Goal: Contribute content

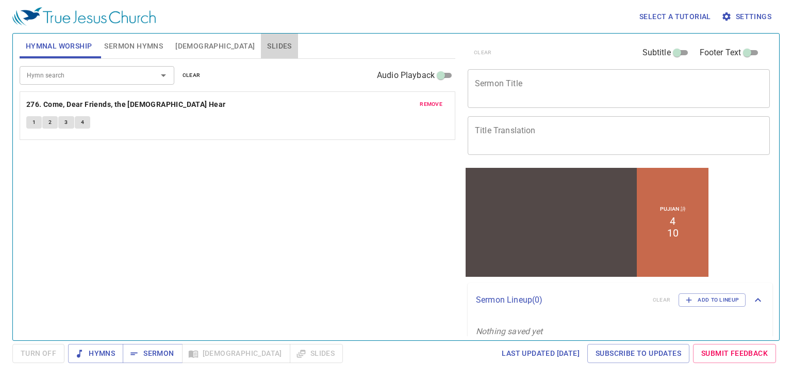
click at [261, 45] on button "Slides" at bounding box center [279, 46] width 37 height 25
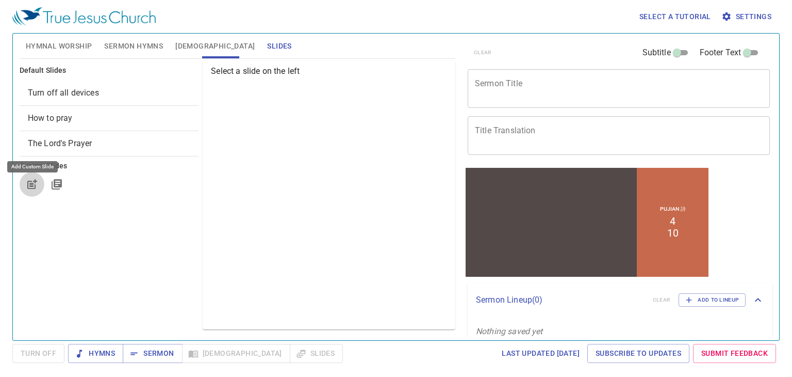
click at [34, 180] on icon "button" at bounding box center [32, 184] width 12 height 12
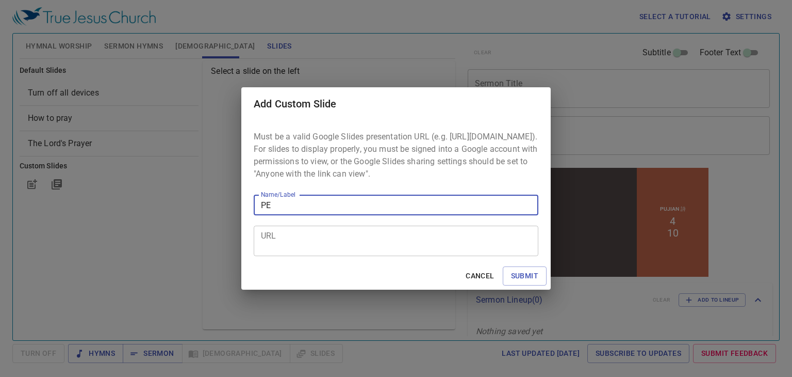
type input "P"
type input "BANTU DOA"
click at [337, 249] on textarea "URL" at bounding box center [396, 241] width 270 height 20
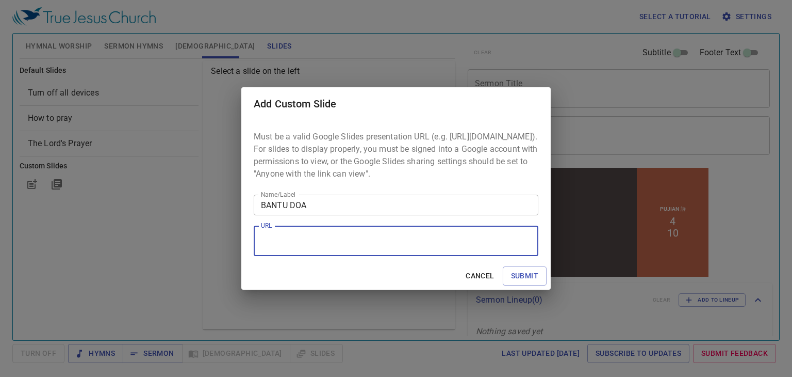
click at [347, 238] on textarea "URL" at bounding box center [396, 241] width 270 height 20
paste textarea "https://docs.google.com/presentation/d/1MZlpDJiUdVU8ZBVu4xlPzFP-U2FnGNO0S6BygvP…"
type textarea "https://docs.google.com/presentation/d/1MZlpDJiUdVU8ZBVu4xlPzFP-U2FnGNO0S6BygvP…"
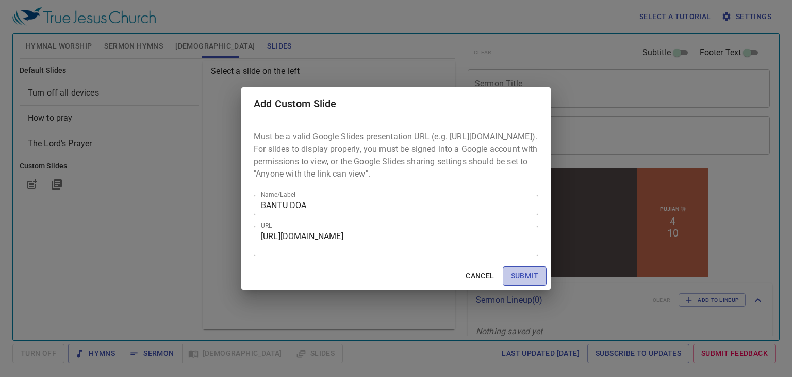
click at [523, 280] on span "Submit" at bounding box center [524, 275] width 27 height 13
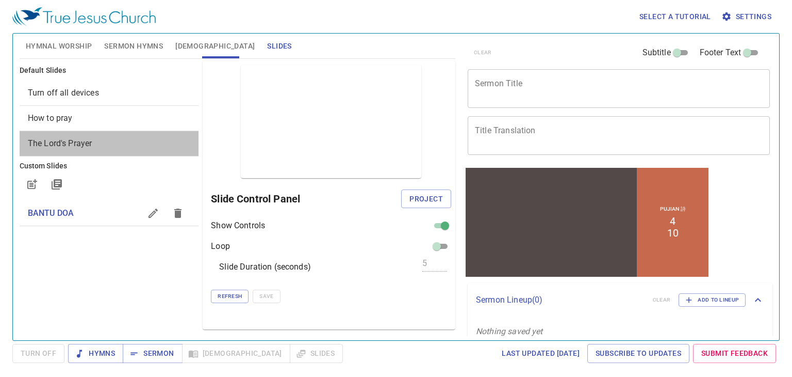
click at [116, 131] on div "The Lord's Prayer" at bounding box center [110, 143] width 180 height 25
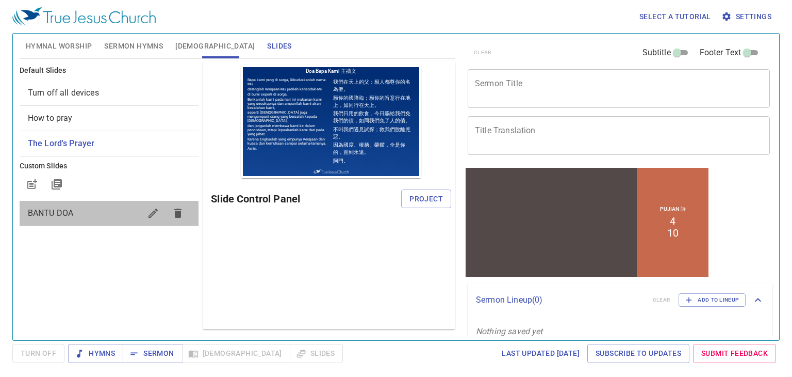
click at [103, 203] on div "BANTU DOA" at bounding box center [110, 213] width 180 height 25
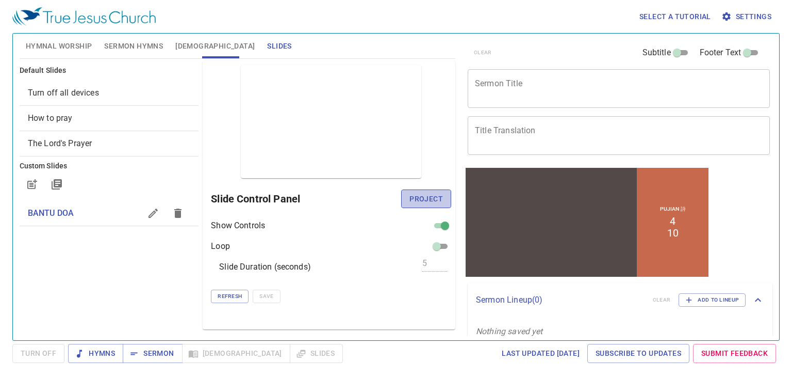
click at [423, 200] on span "Project" at bounding box center [427, 198] width 34 height 13
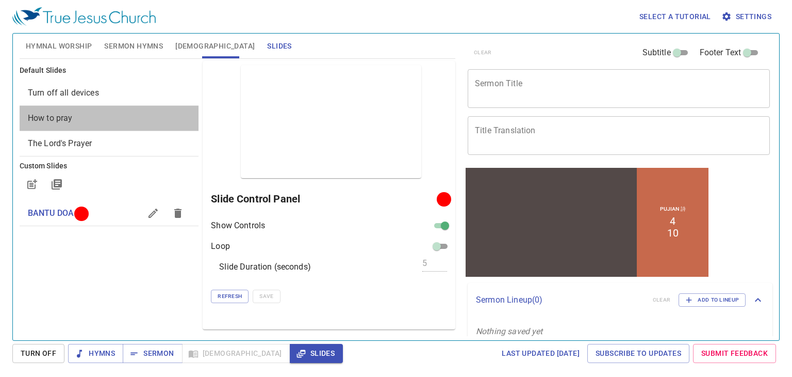
click at [117, 118] on span "How to pray" at bounding box center [109, 118] width 163 height 12
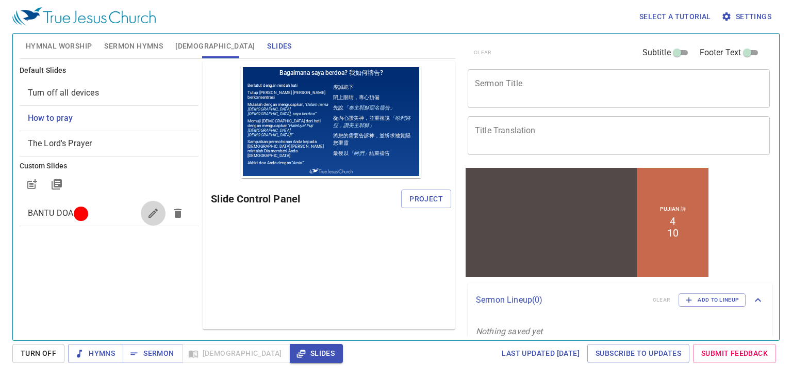
click at [161, 209] on button "button" at bounding box center [153, 213] width 25 height 25
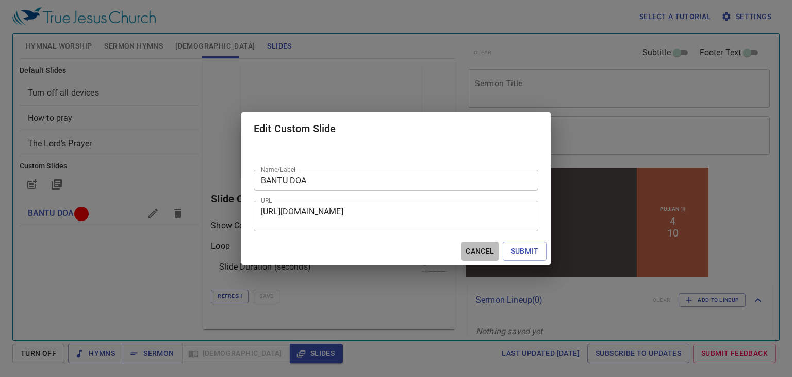
click at [480, 253] on span "Cancel" at bounding box center [480, 251] width 28 height 13
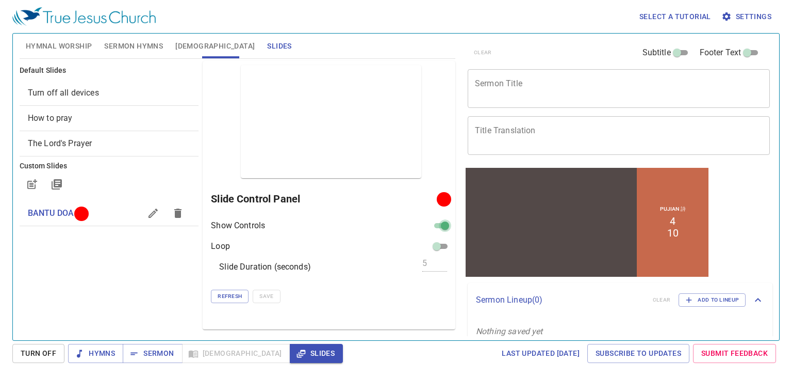
click at [444, 224] on input "checkbox" at bounding box center [445, 227] width 37 height 12
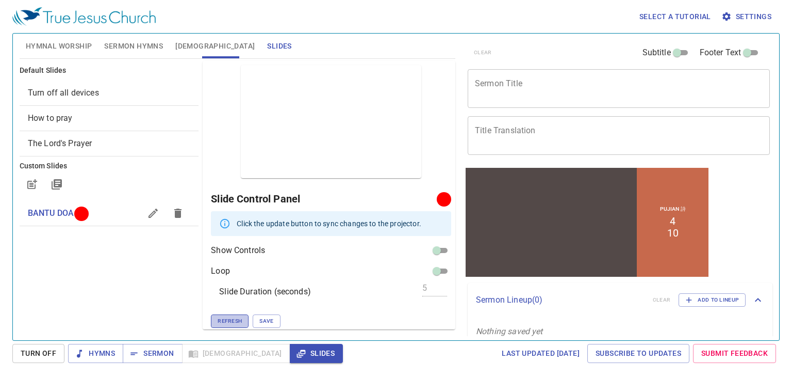
click at [241, 322] on span "Refresh" at bounding box center [230, 320] width 24 height 9
click at [52, 353] on span "Turn Off" at bounding box center [39, 353] width 36 height 13
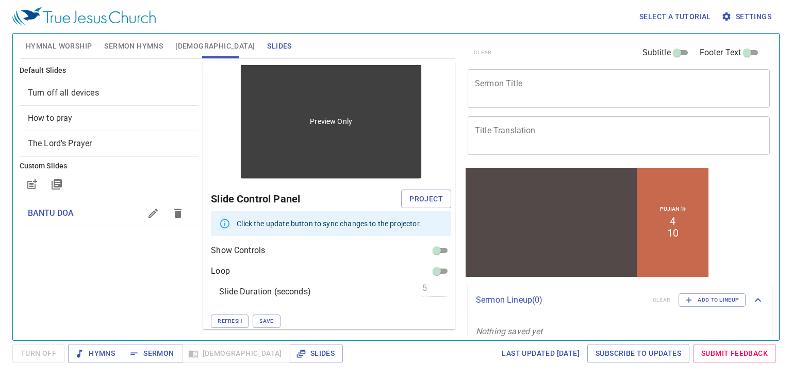
click at [311, 169] on div "Preview Only" at bounding box center [331, 121] width 181 height 113
click at [325, 125] on p "Preview Only" at bounding box center [331, 121] width 42 height 10
click at [318, 171] on div "Preview Only" at bounding box center [331, 121] width 181 height 113
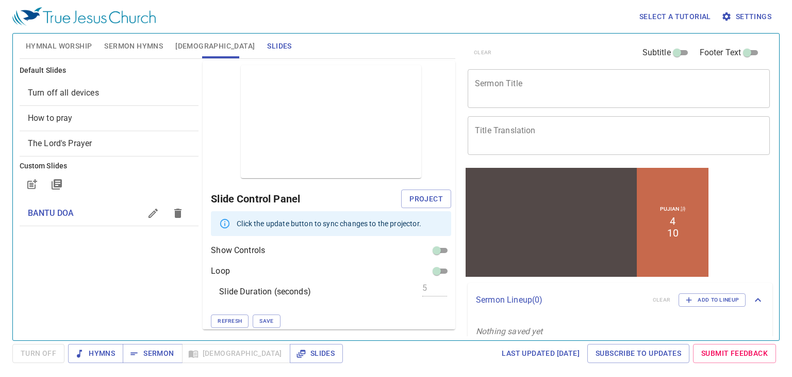
click at [329, 192] on h6 "Slide Control Panel" at bounding box center [306, 198] width 190 height 17
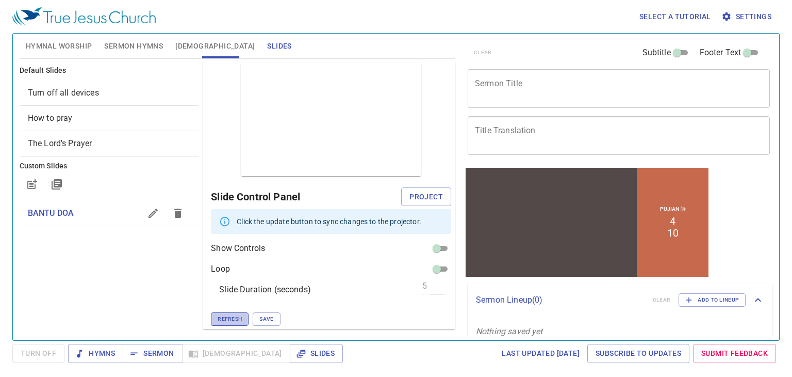
click at [240, 319] on span "Refresh" at bounding box center [230, 318] width 24 height 9
click at [263, 315] on span "Save" at bounding box center [266, 318] width 14 height 9
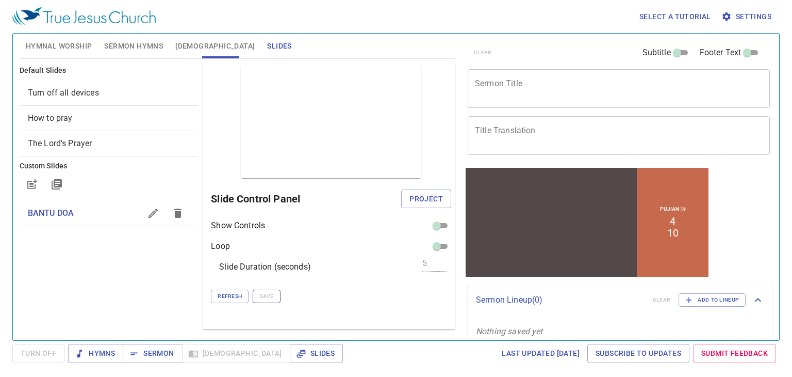
scroll to position [0, 0]
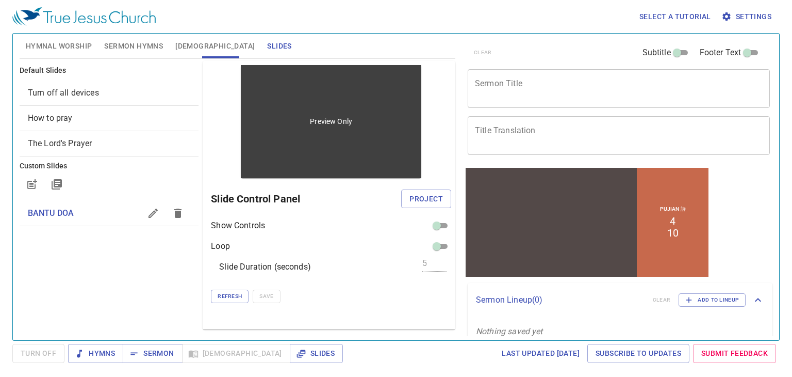
click at [337, 116] on div "Preview Only" at bounding box center [331, 121] width 181 height 113
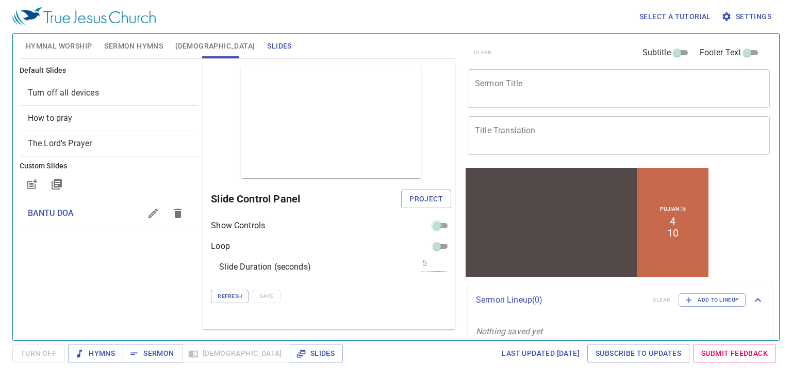
click at [445, 223] on input "checkbox" at bounding box center [436, 227] width 37 height 12
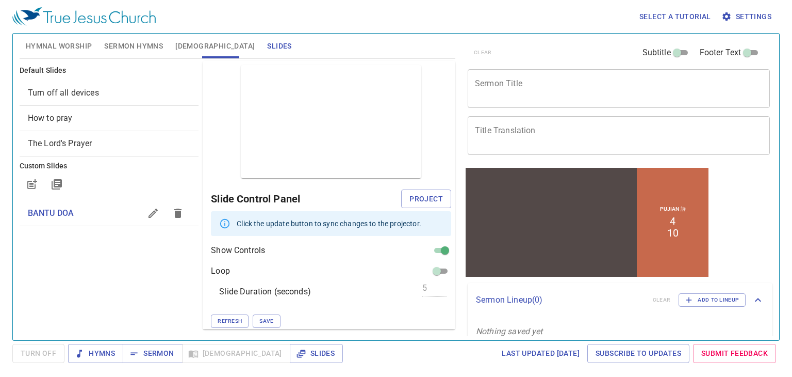
click at [445, 223] on div "Preview Only Slide Control Panel Project Click the update button to sync change…" at bounding box center [329, 195] width 253 height 268
click at [429, 252] on input "checkbox" at bounding box center [445, 252] width 37 height 12
checkbox input "false"
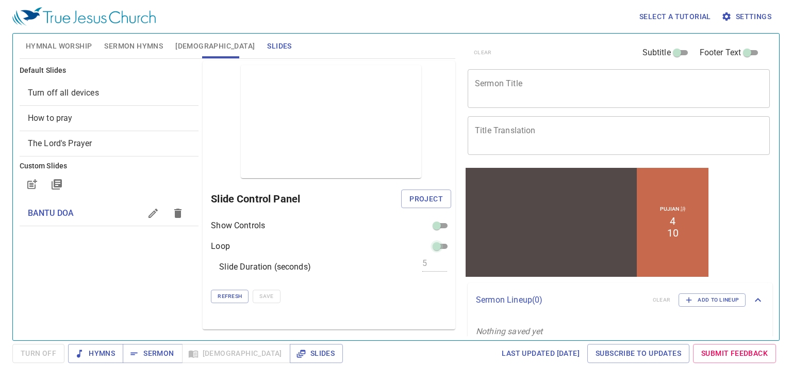
click at [443, 242] on input "checkbox" at bounding box center [436, 248] width 37 height 12
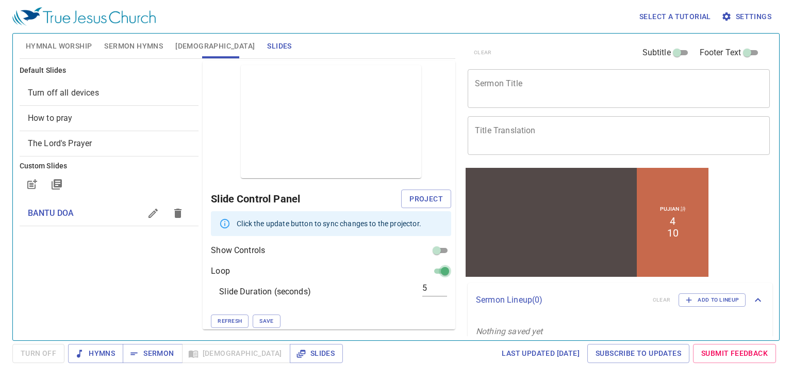
click at [439, 271] on input "checkbox" at bounding box center [445, 273] width 37 height 12
checkbox input "false"
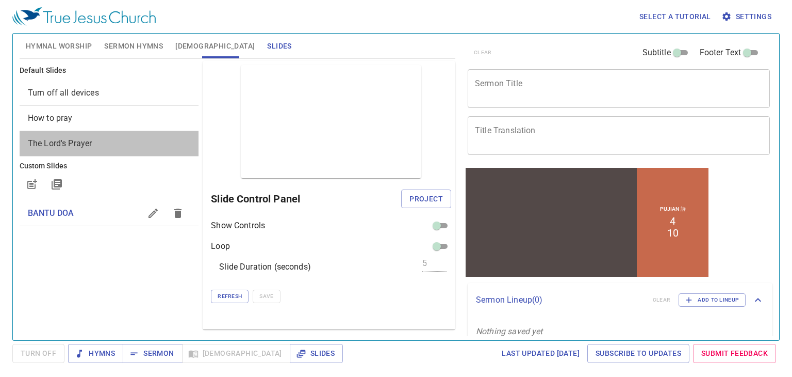
click at [100, 148] on span "The Lord's Prayer" at bounding box center [109, 143] width 163 height 12
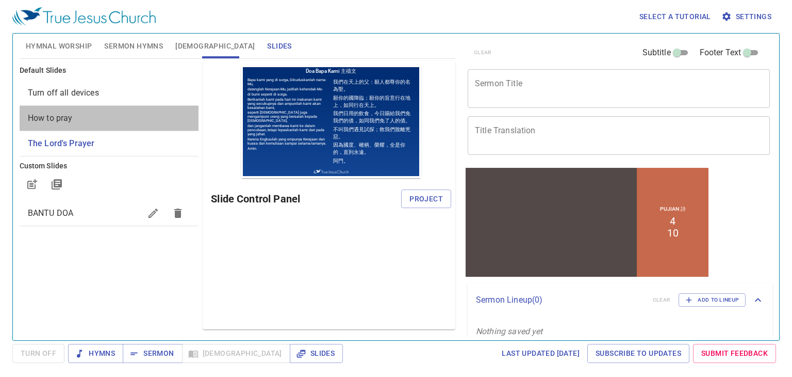
click at [64, 110] on div "How to pray" at bounding box center [110, 118] width 180 height 25
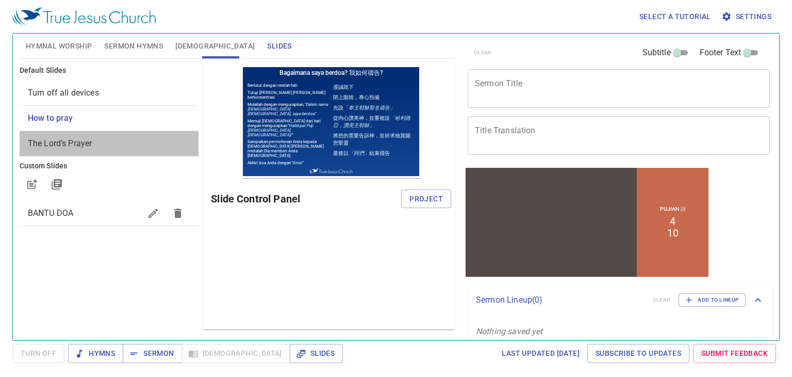
click at [79, 135] on div "The Lord's Prayer" at bounding box center [110, 143] width 180 height 25
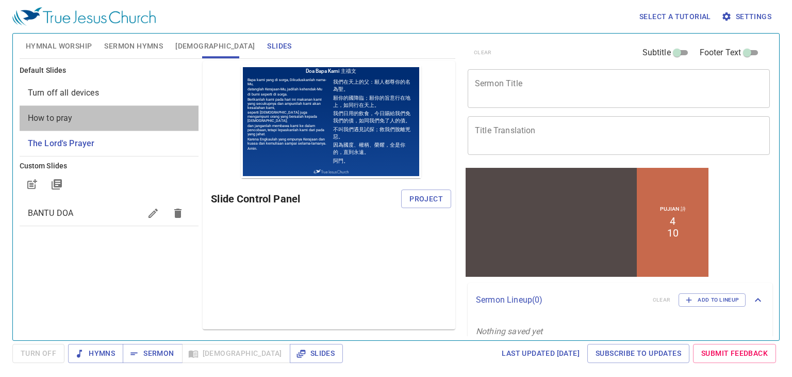
click at [90, 121] on span "How to pray" at bounding box center [109, 118] width 163 height 12
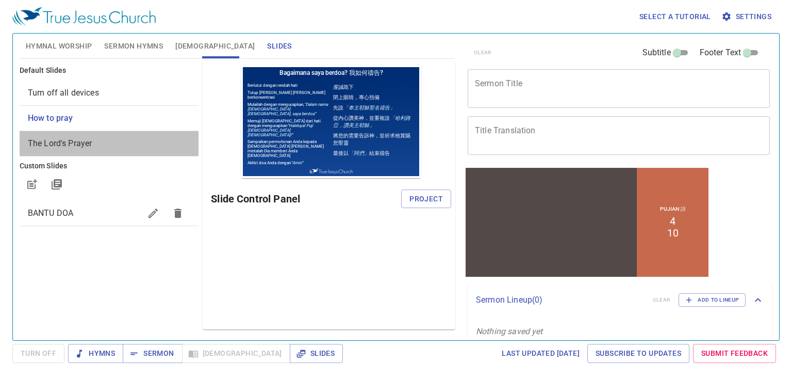
click at [89, 137] on span "The Lord's Prayer" at bounding box center [109, 143] width 163 height 12
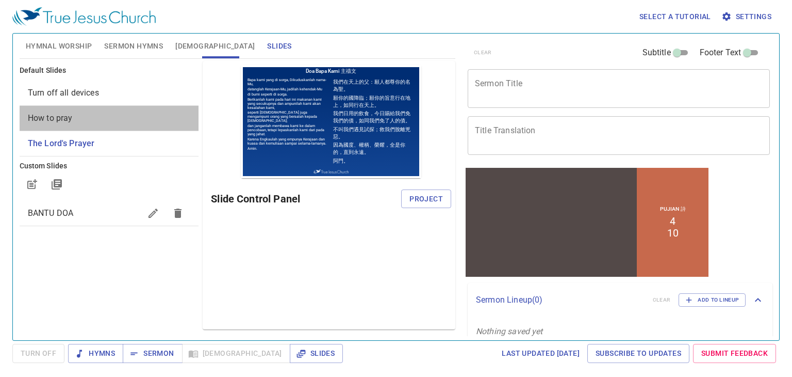
click at [94, 123] on span "How to pray" at bounding box center [109, 118] width 163 height 12
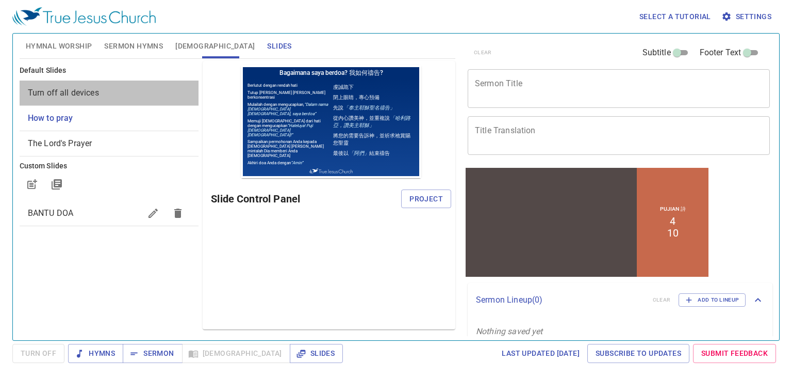
click at [99, 99] on span "Turn off all devices" at bounding box center [109, 93] width 163 height 12
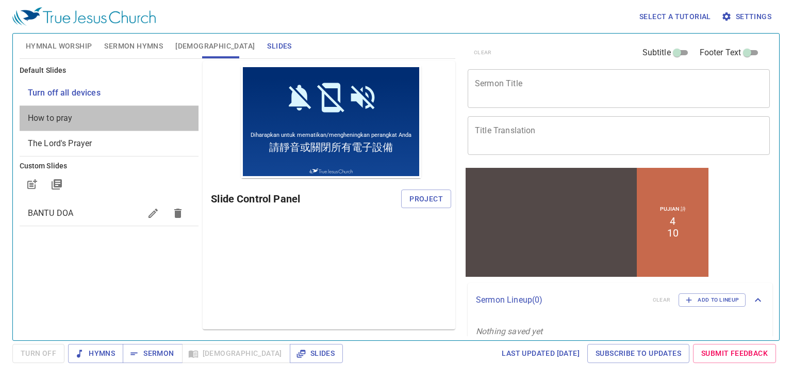
click at [101, 118] on span "How to pray" at bounding box center [109, 118] width 163 height 12
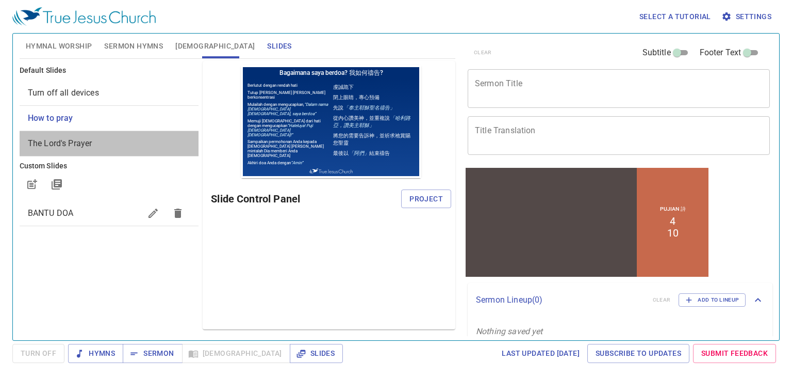
click at [99, 147] on span "The Lord's Prayer" at bounding box center [109, 143] width 163 height 12
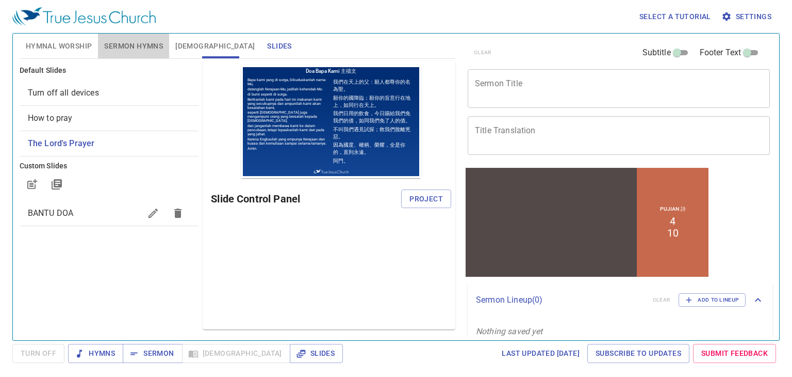
click at [126, 43] on span "Sermon Hymns" at bounding box center [133, 46] width 59 height 13
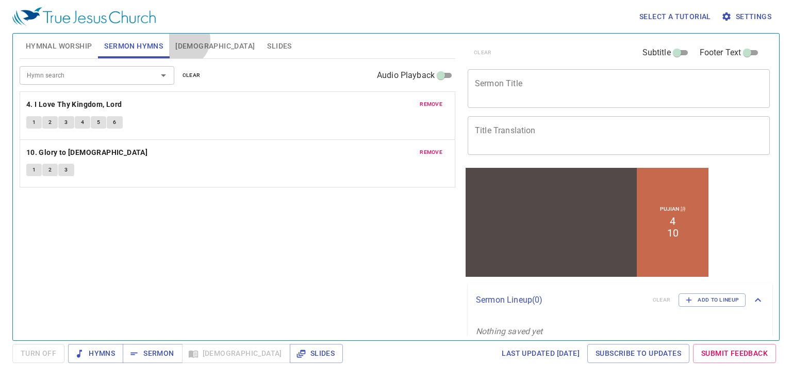
click at [182, 40] on span "Bible" at bounding box center [214, 46] width 79 height 13
